Goal: Find contact information: Find contact information

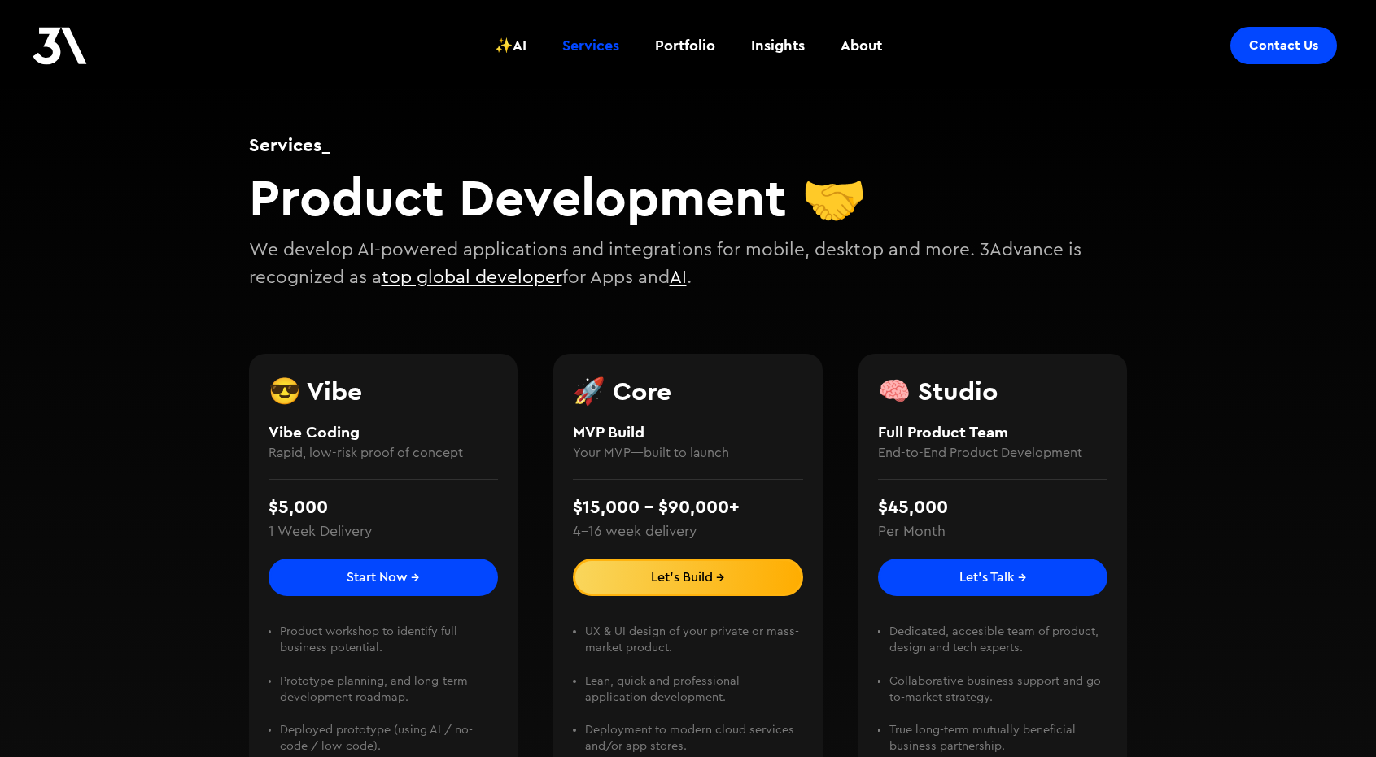
scroll to position [127, 0]
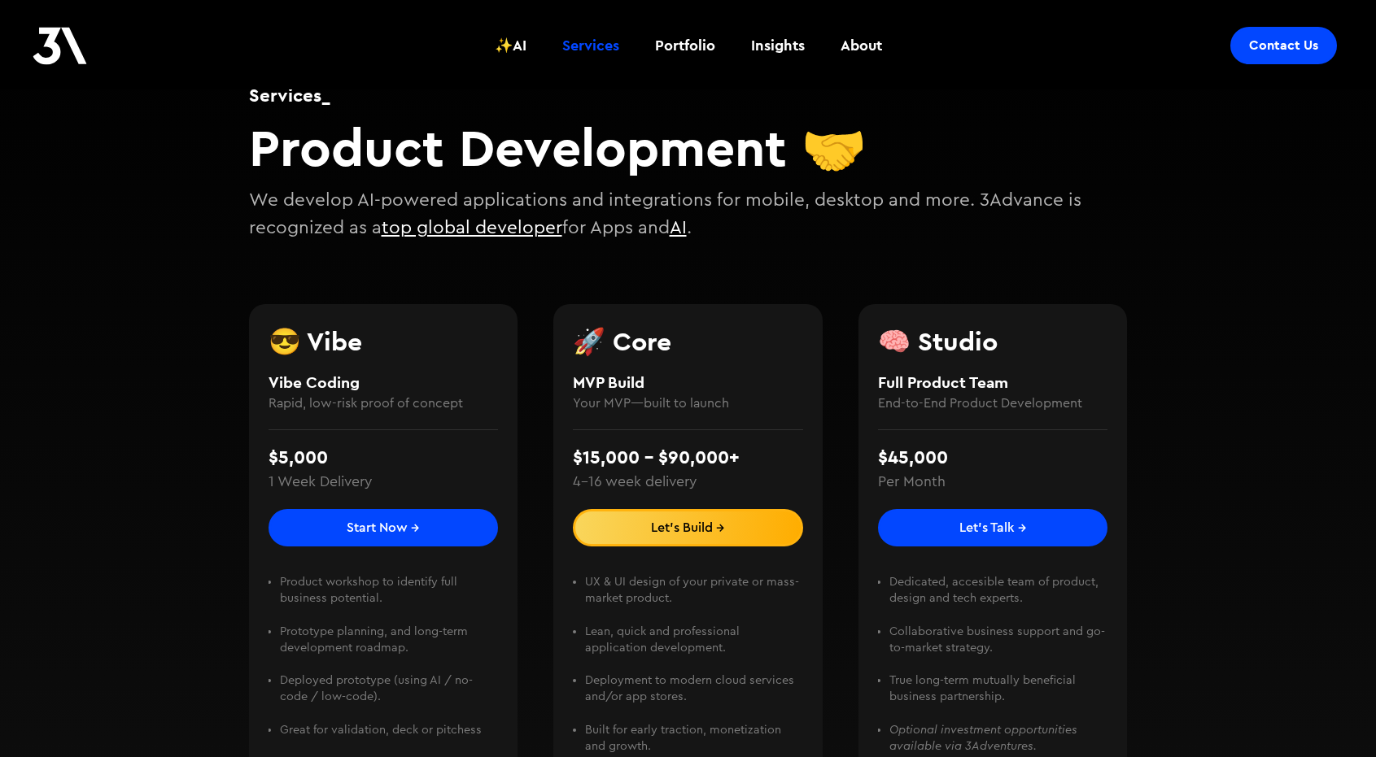
click at [462, 547] on div "Product workshop to identify full business potential. ‍ Prototype planning, and…" at bounding box center [383, 647] width 230 height 200
click at [449, 524] on link "Start Now →" at bounding box center [383, 527] width 230 height 37
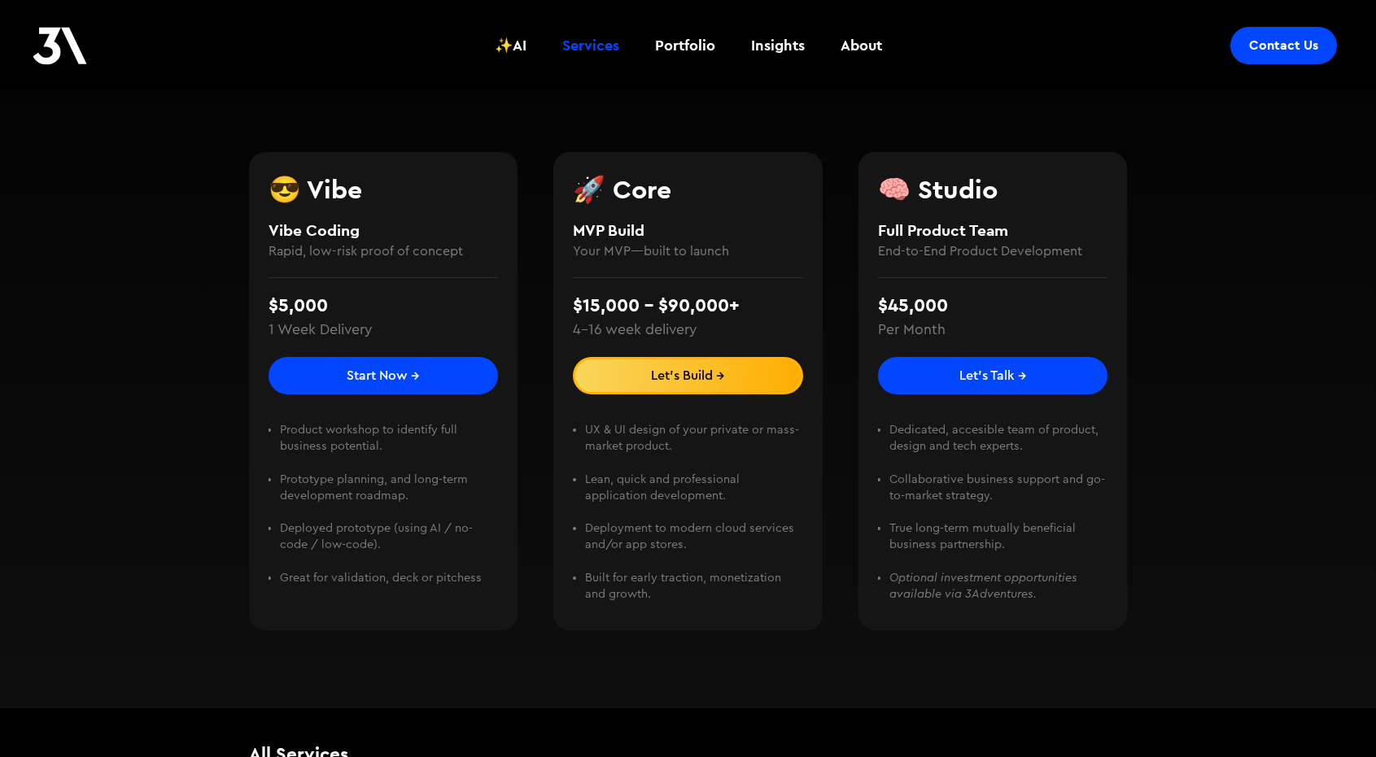
scroll to position [282, 0]
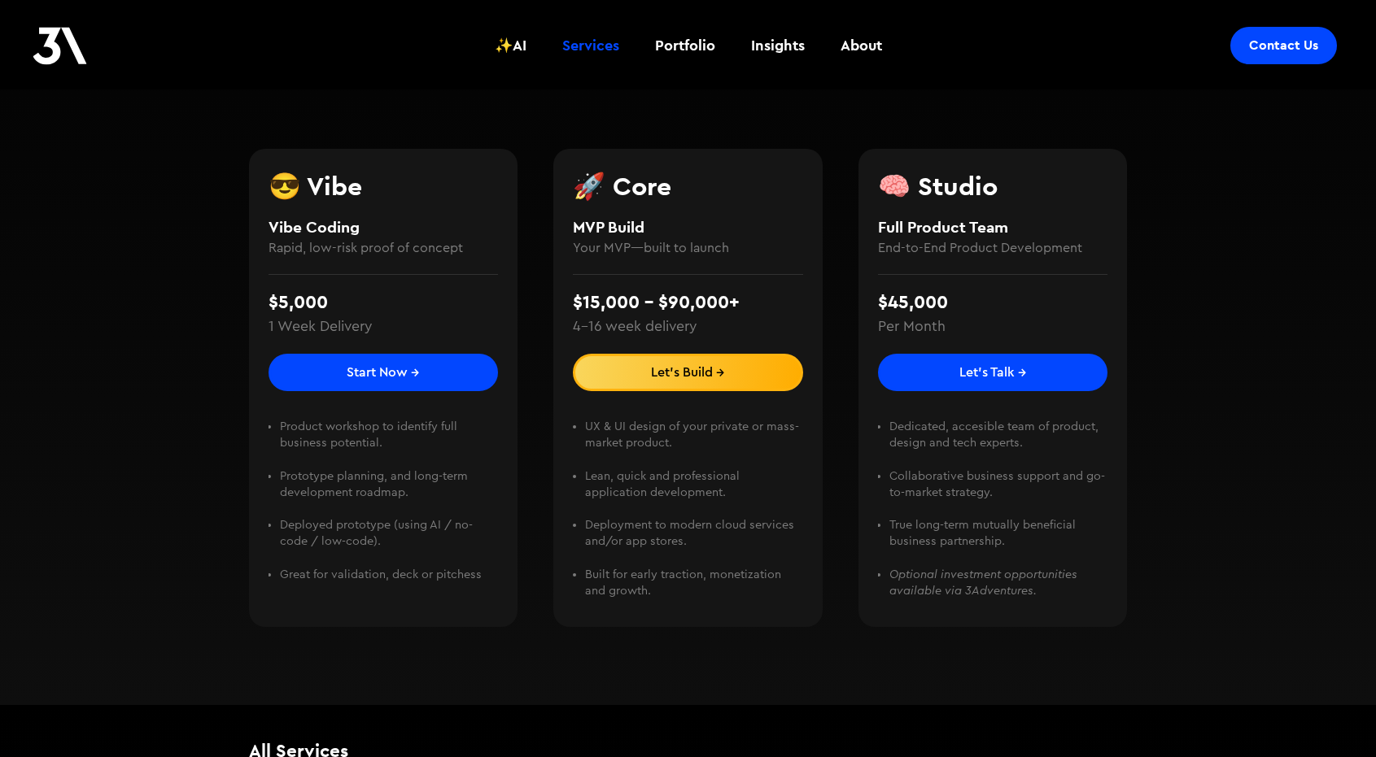
click at [704, 381] on link "Let's Build →" at bounding box center [688, 372] width 230 height 37
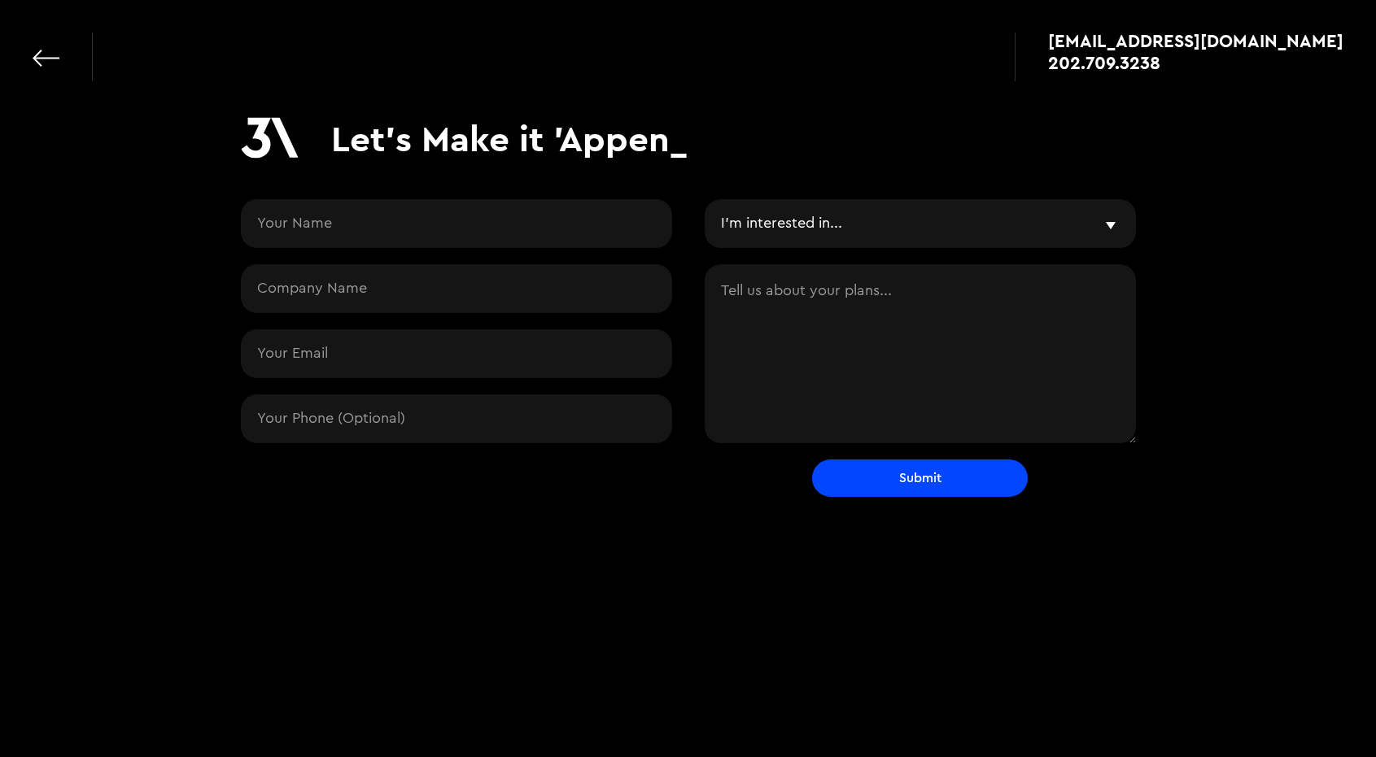
drag, startPoint x: 25, startPoint y: 61, endPoint x: 34, endPoint y: 64, distance: 9.5
click at [26, 61] on div "[EMAIL_ADDRESS][DOMAIN_NAME] 202.709.3238" at bounding box center [688, 49] width 1376 height 98
click at [44, 63] on link at bounding box center [46, 58] width 27 height 27
